Goal: Communication & Community: Answer question/provide support

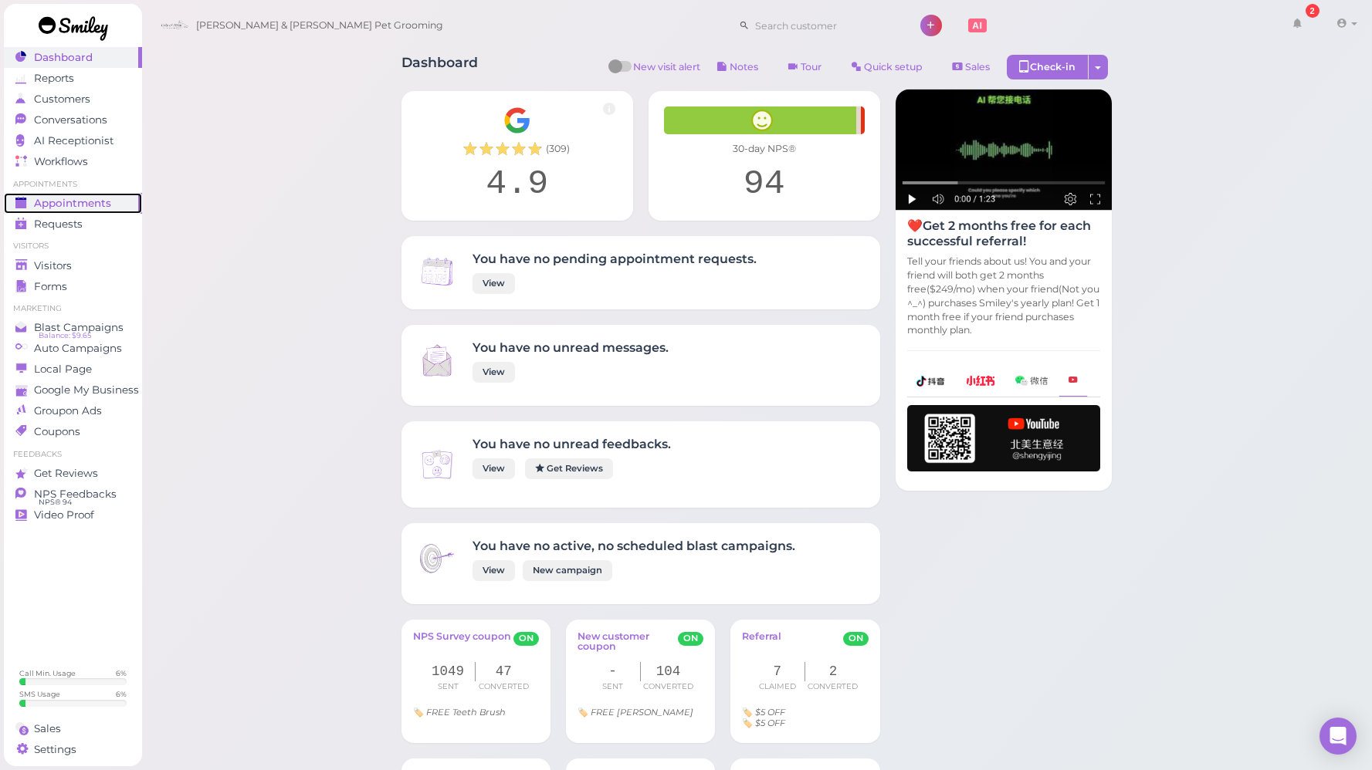
click at [94, 206] on span "Appointments" at bounding box center [72, 203] width 77 height 13
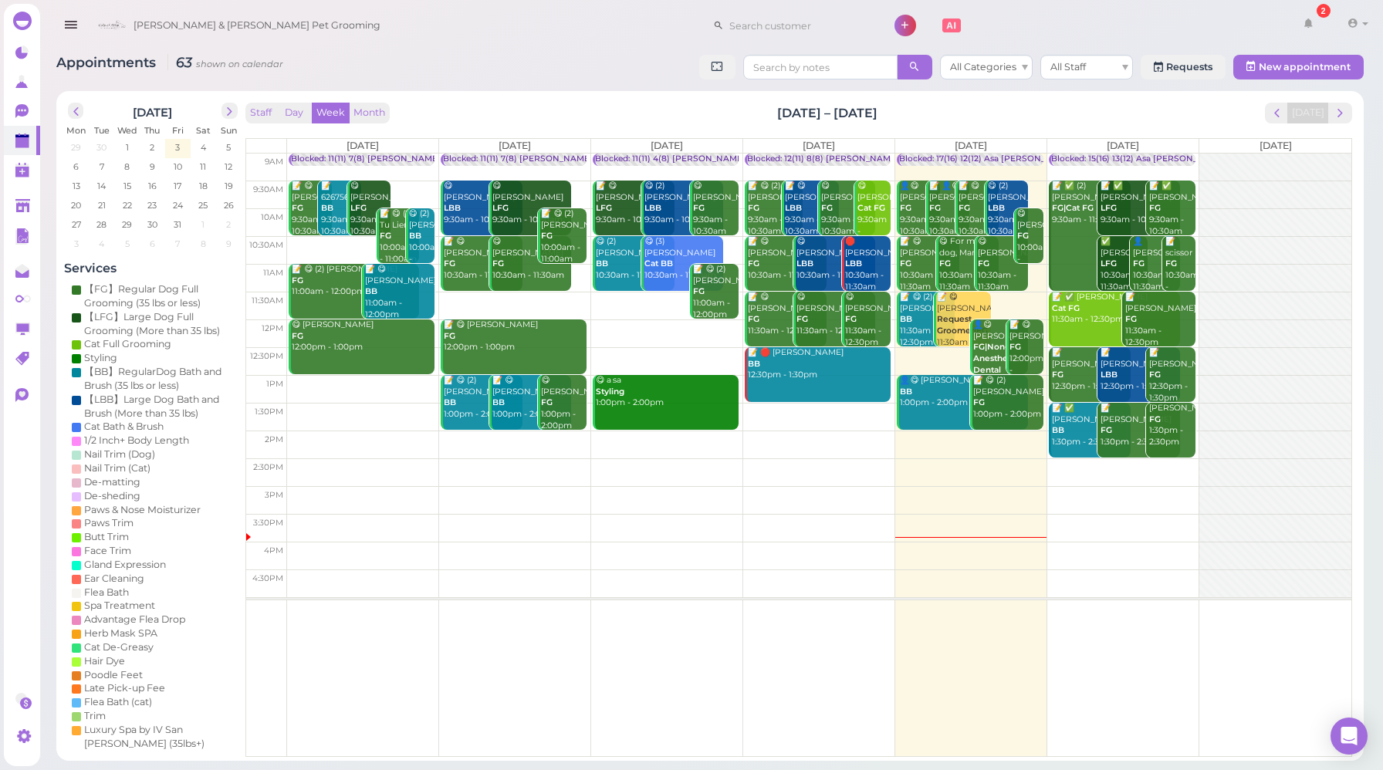
click at [73, 24] on icon "button" at bounding box center [71, 24] width 16 height 19
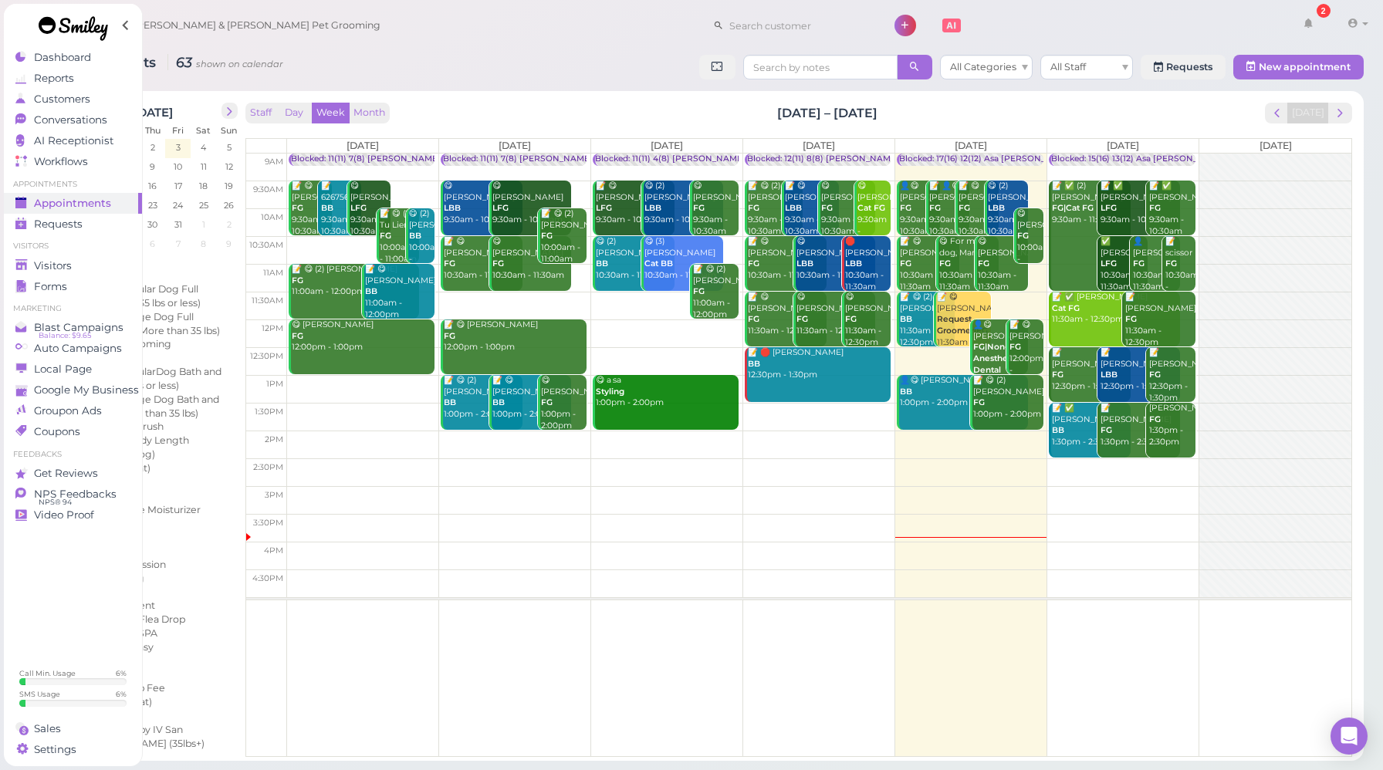
click at [126, 23] on icon at bounding box center [125, 25] width 19 height 23
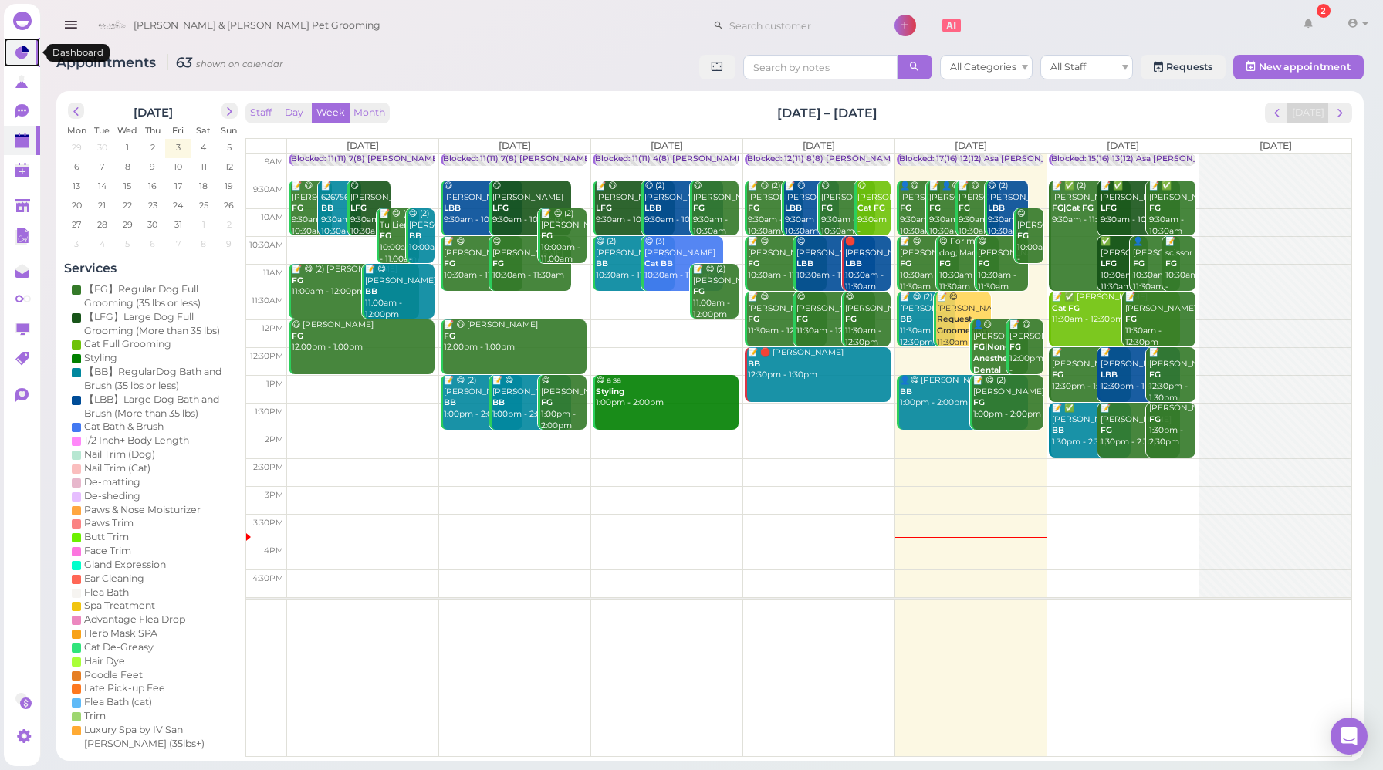
click at [19, 52] on icon at bounding box center [21, 53] width 12 height 12
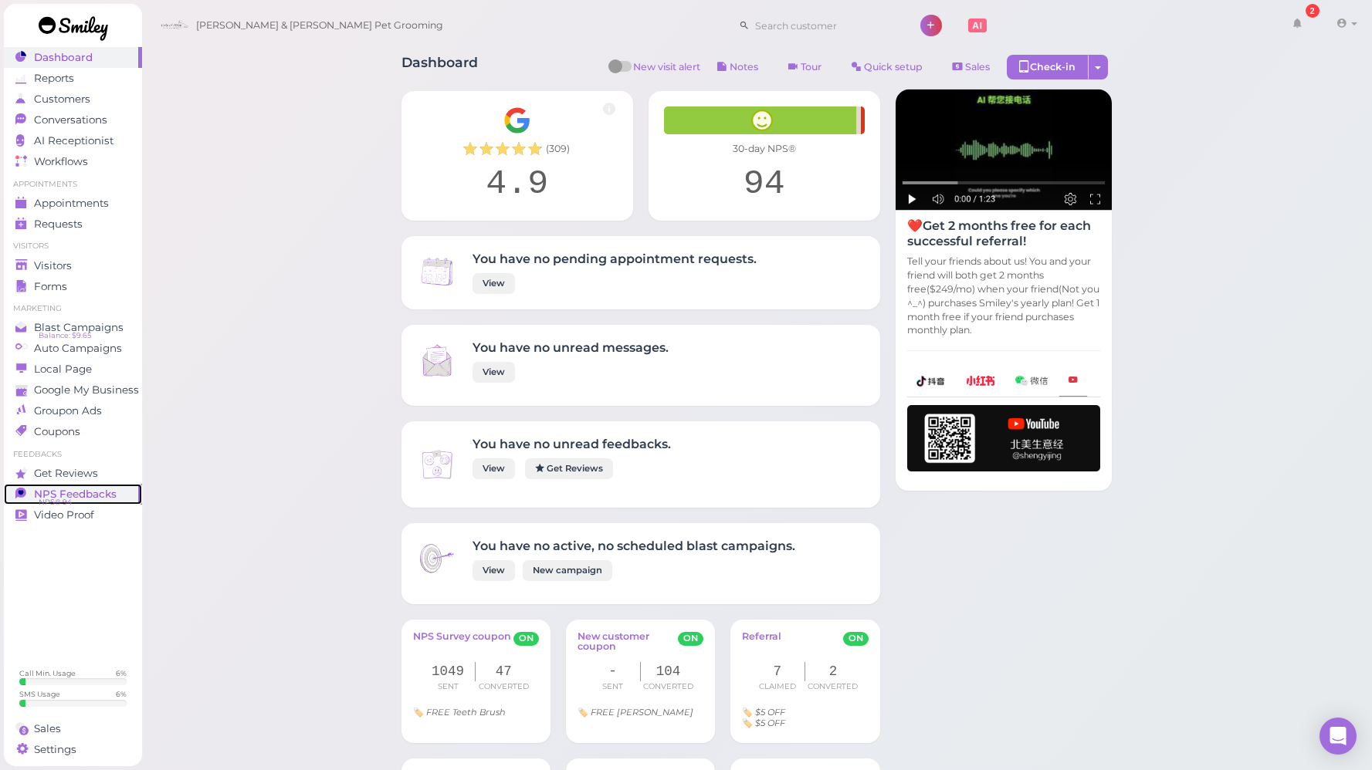
click at [97, 494] on span "NPS Feedbacks" at bounding box center [75, 494] width 83 height 13
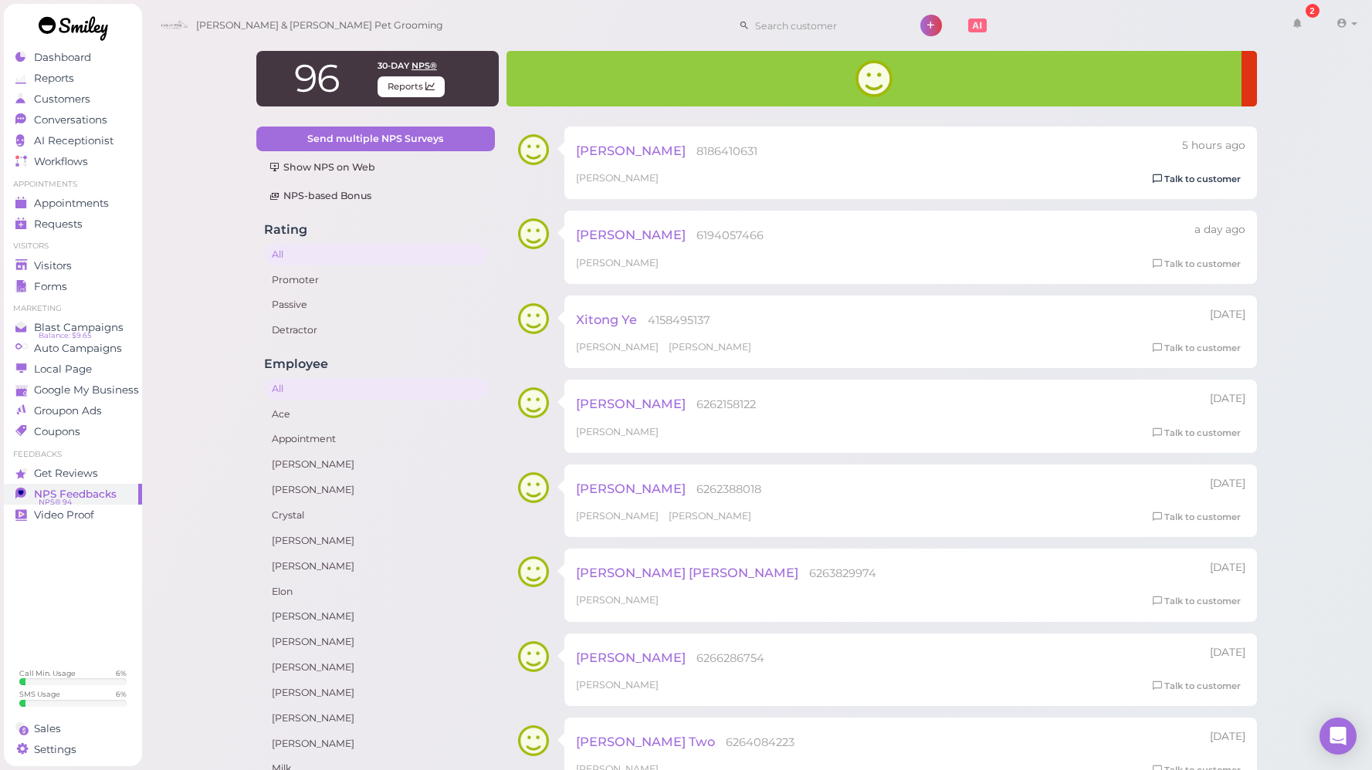
click at [1186, 179] on link "Talk to customer" at bounding box center [1196, 179] width 97 height 16
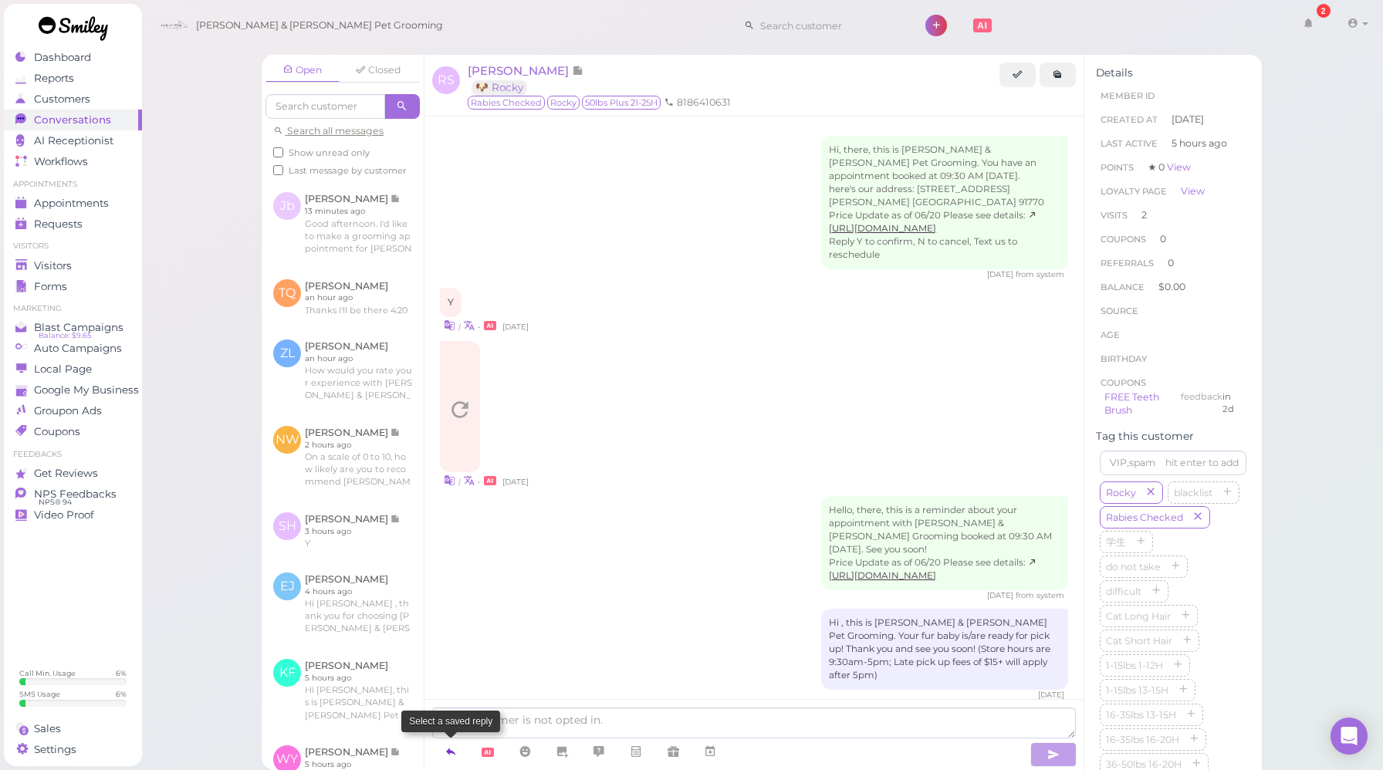
click at [452, 753] on icon at bounding box center [451, 751] width 12 height 15
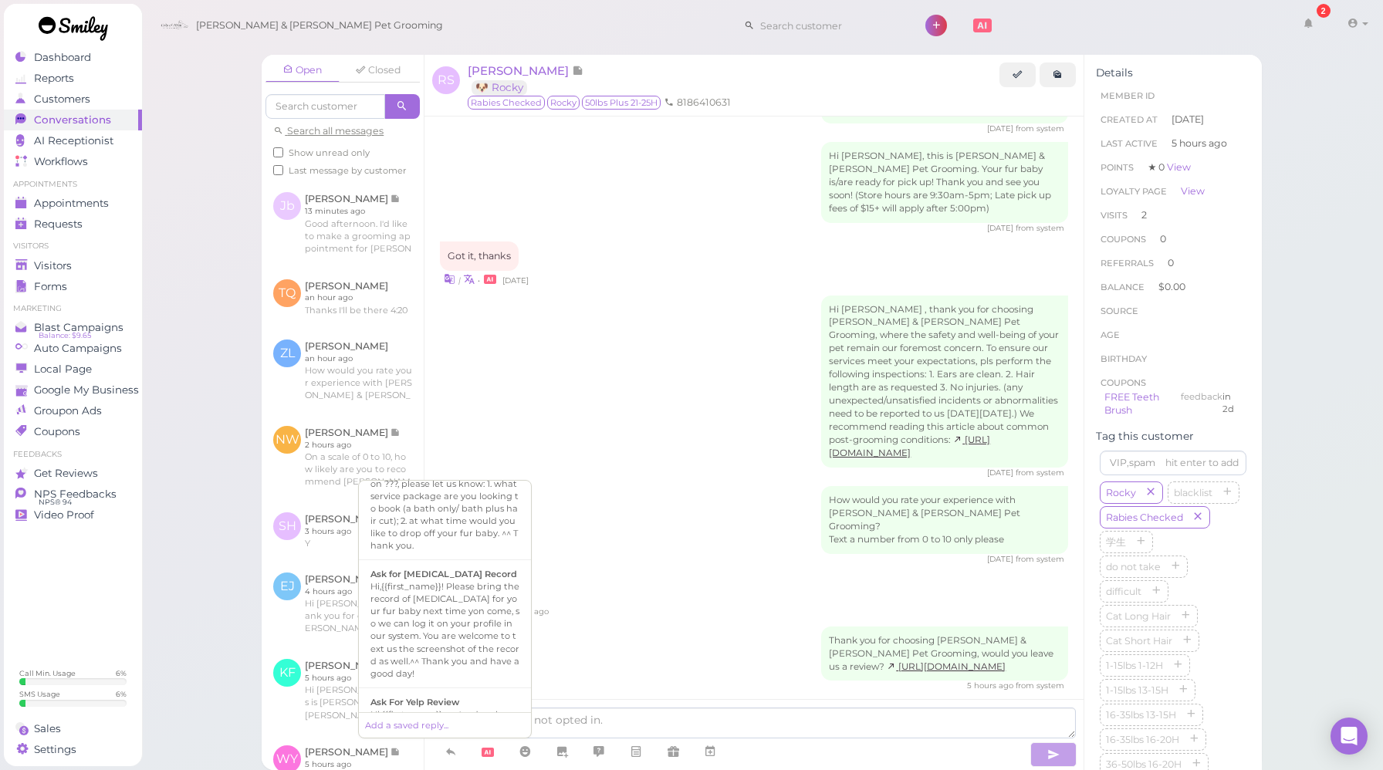
scroll to position [467, 0]
click at [431, 694] on b "Ask For Yelp Review" at bounding box center [415, 699] width 89 height 11
type textarea "Hi {{first_name}}, we're deeply grateful for your acknowledgement of our effort…"
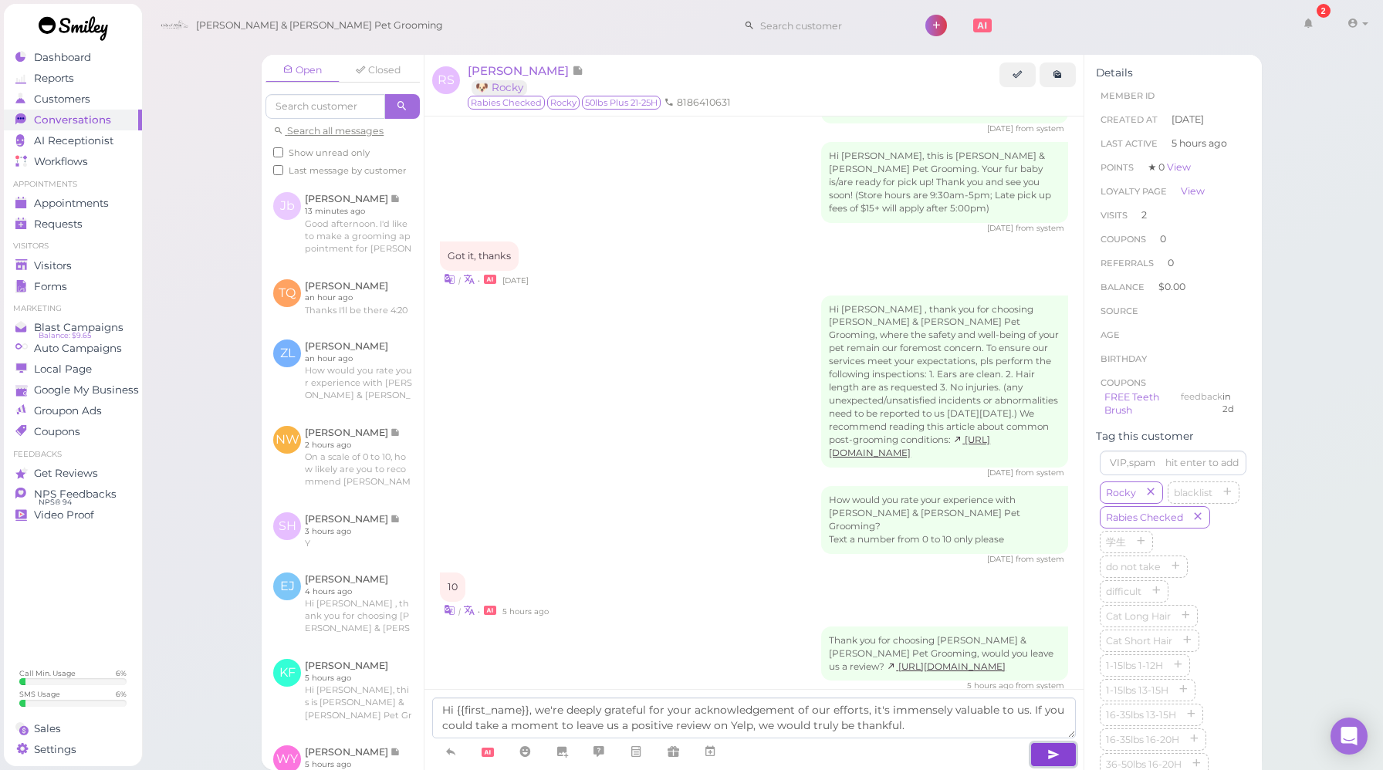
click at [1064, 760] on button "button" at bounding box center [1054, 755] width 46 height 25
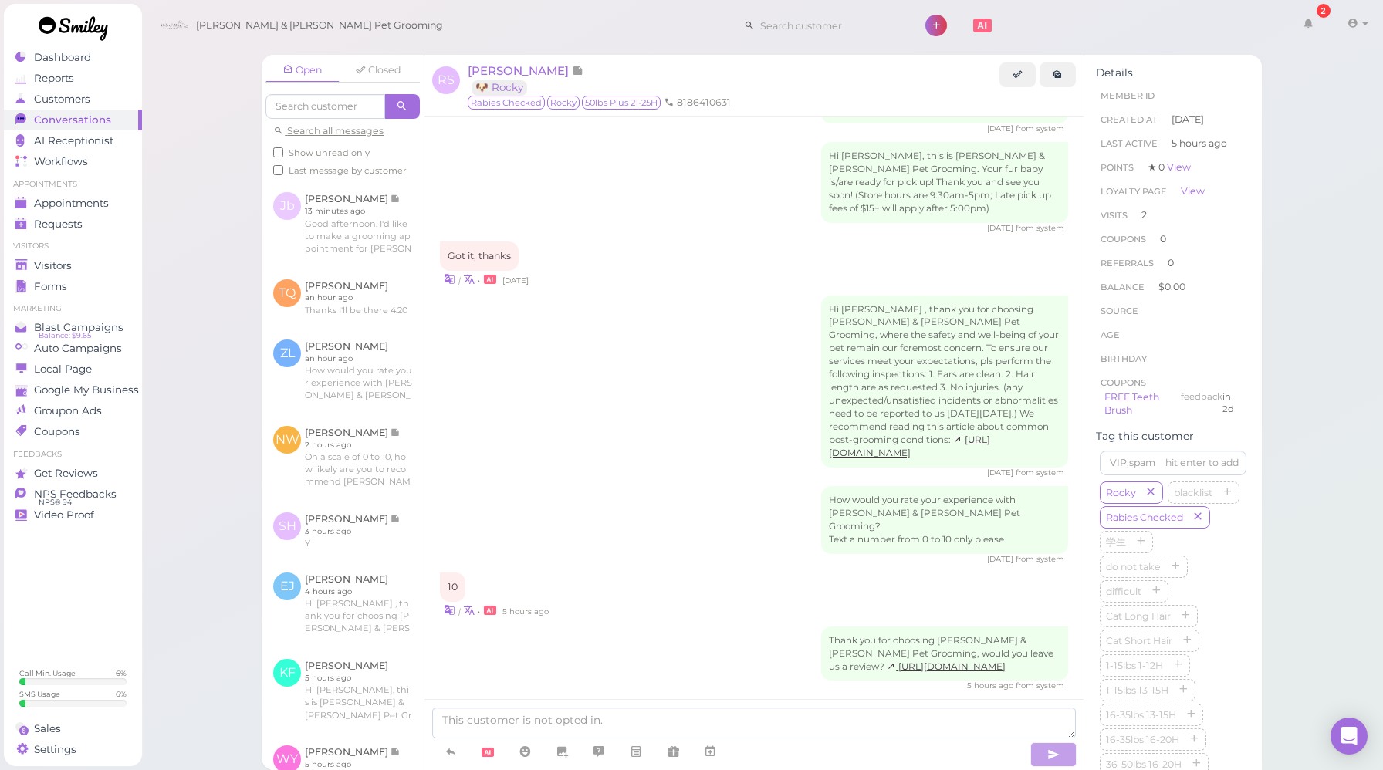
scroll to position [2015, 0]
